Goal: Find contact information: Find contact information

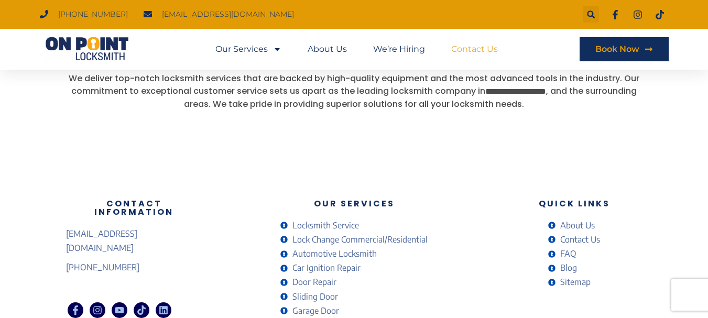
scroll to position [974, 0]
